Goal: Find specific fact: Find specific fact

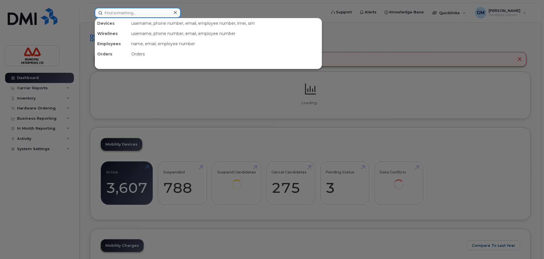
click at [129, 9] on input at bounding box center [138, 13] width 86 height 10
paste input "016110000167170"
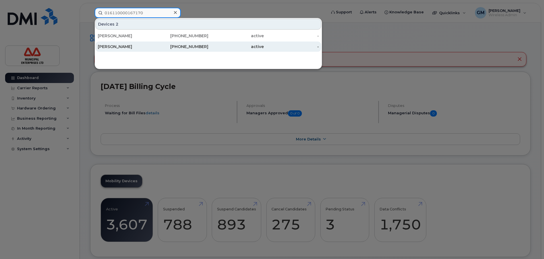
type input "016110000167170"
click at [115, 47] on div "[PERSON_NAME]" at bounding box center [125, 47] width 55 height 6
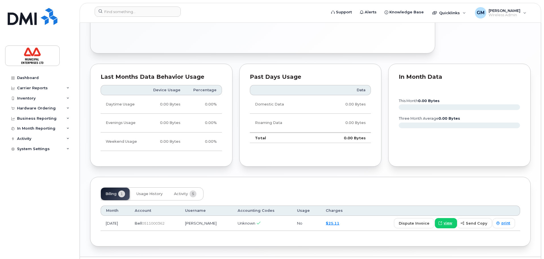
scroll to position [267, 0]
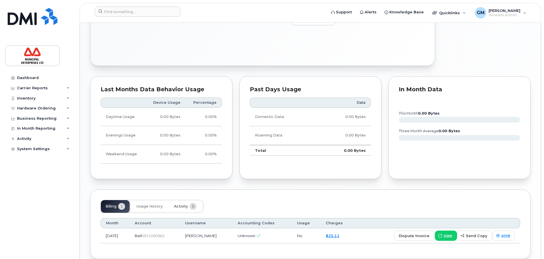
click at [195, 202] on button "Activity 5" at bounding box center [185, 206] width 32 height 13
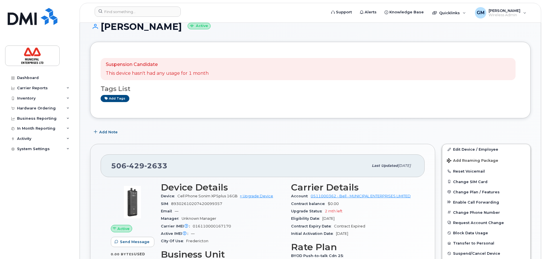
scroll to position [0, 0]
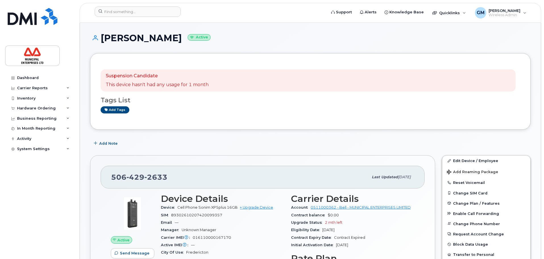
click at [237, 124] on div "Suspension Candidate This device hasn't had any usage for 1 month Tags List Add…" at bounding box center [310, 91] width 441 height 76
drag, startPoint x: 125, startPoint y: 178, endPoint x: 101, endPoint y: 179, distance: 23.6
click at [101, 179] on div "[PHONE_NUMBER] Last updated [DATE]" at bounding box center [263, 177] width 324 height 23
copy span "[PHONE_NUMBER]"
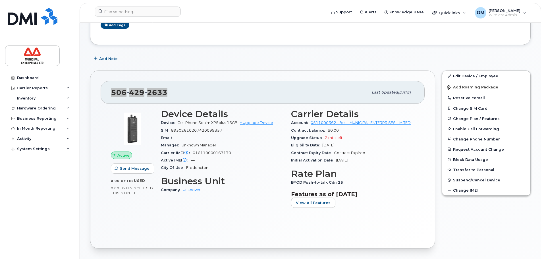
scroll to position [85, 0]
